Goal: Navigation & Orientation: Find specific page/section

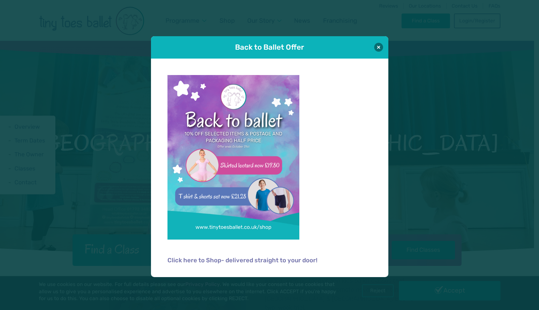
drag, startPoint x: 379, startPoint y: 46, endPoint x: 379, endPoint y: 42, distance: 4.3
click at [380, 46] on button at bounding box center [378, 47] width 9 height 9
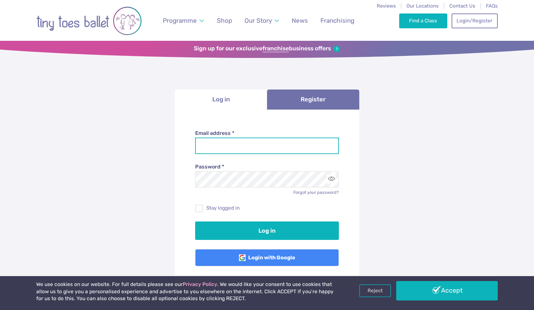
click at [271, 145] on input "Email address *" at bounding box center [267, 146] width 144 height 16
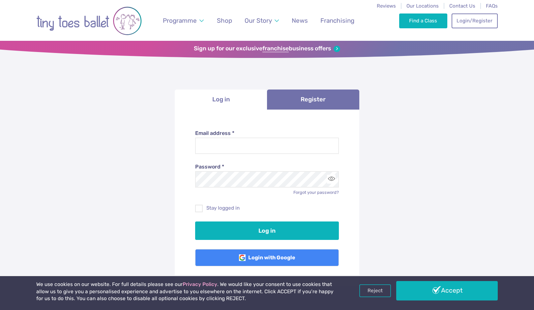
drag, startPoint x: 473, startPoint y: 161, endPoint x: 470, endPoint y: 157, distance: 4.4
click at [473, 161] on div "**********" at bounding box center [267, 203] width 534 height 322
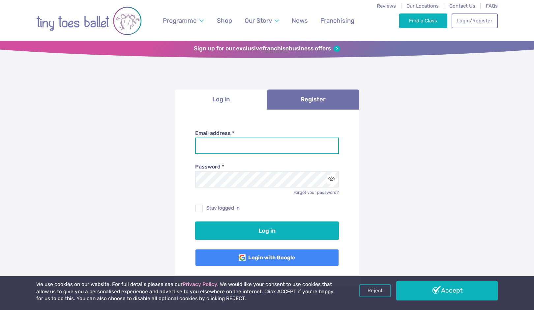
click at [262, 149] on input "Email address *" at bounding box center [267, 146] width 144 height 16
click at [261, 149] on input "Email address *" at bounding box center [267, 146] width 144 height 16
type input "**********"
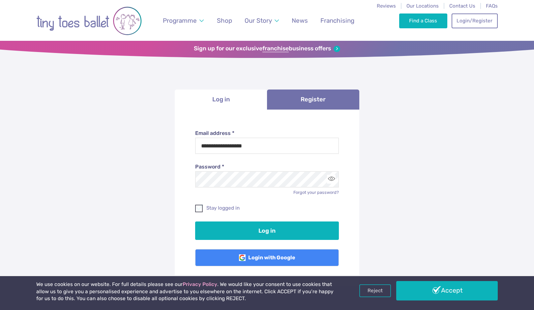
click at [233, 206] on label "Stay logged in" at bounding box center [267, 208] width 144 height 7
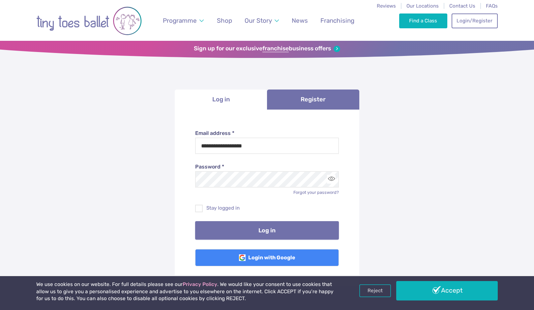
click at [267, 228] on button "Log in" at bounding box center [267, 230] width 144 height 18
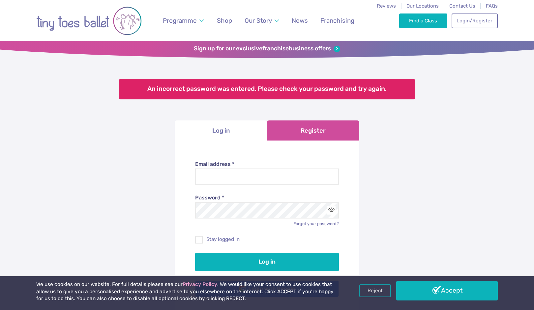
click at [310, 126] on link "Register" at bounding box center [313, 131] width 92 height 20
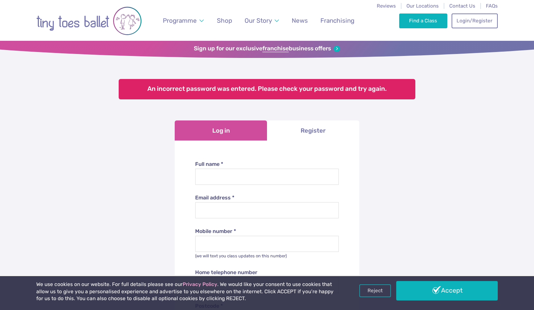
click at [228, 136] on link "Log in" at bounding box center [221, 131] width 92 height 20
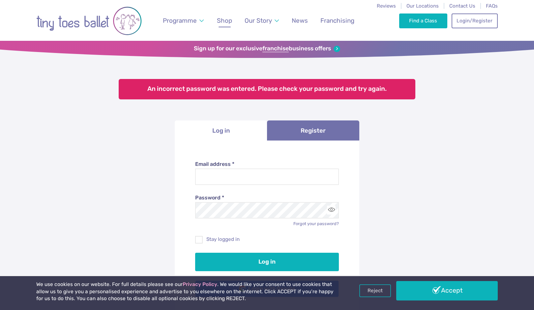
click at [219, 20] on span "Shop" at bounding box center [224, 21] width 15 height 8
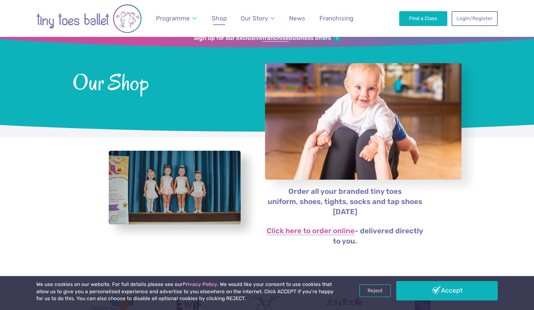
scroll to position [28, 0]
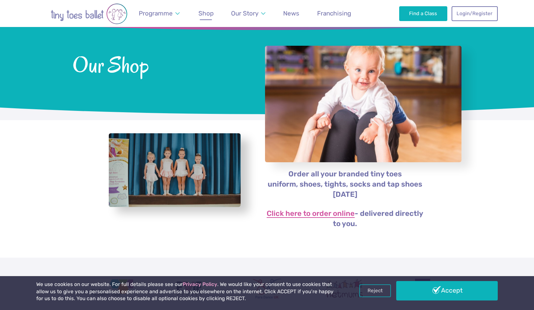
click at [311, 212] on link "Click here to order online" at bounding box center [310, 214] width 88 height 8
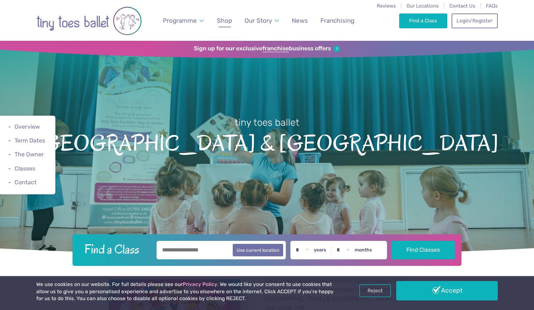
click at [224, 22] on span "Shop" at bounding box center [224, 21] width 15 height 8
